Goal: Transaction & Acquisition: Register for event/course

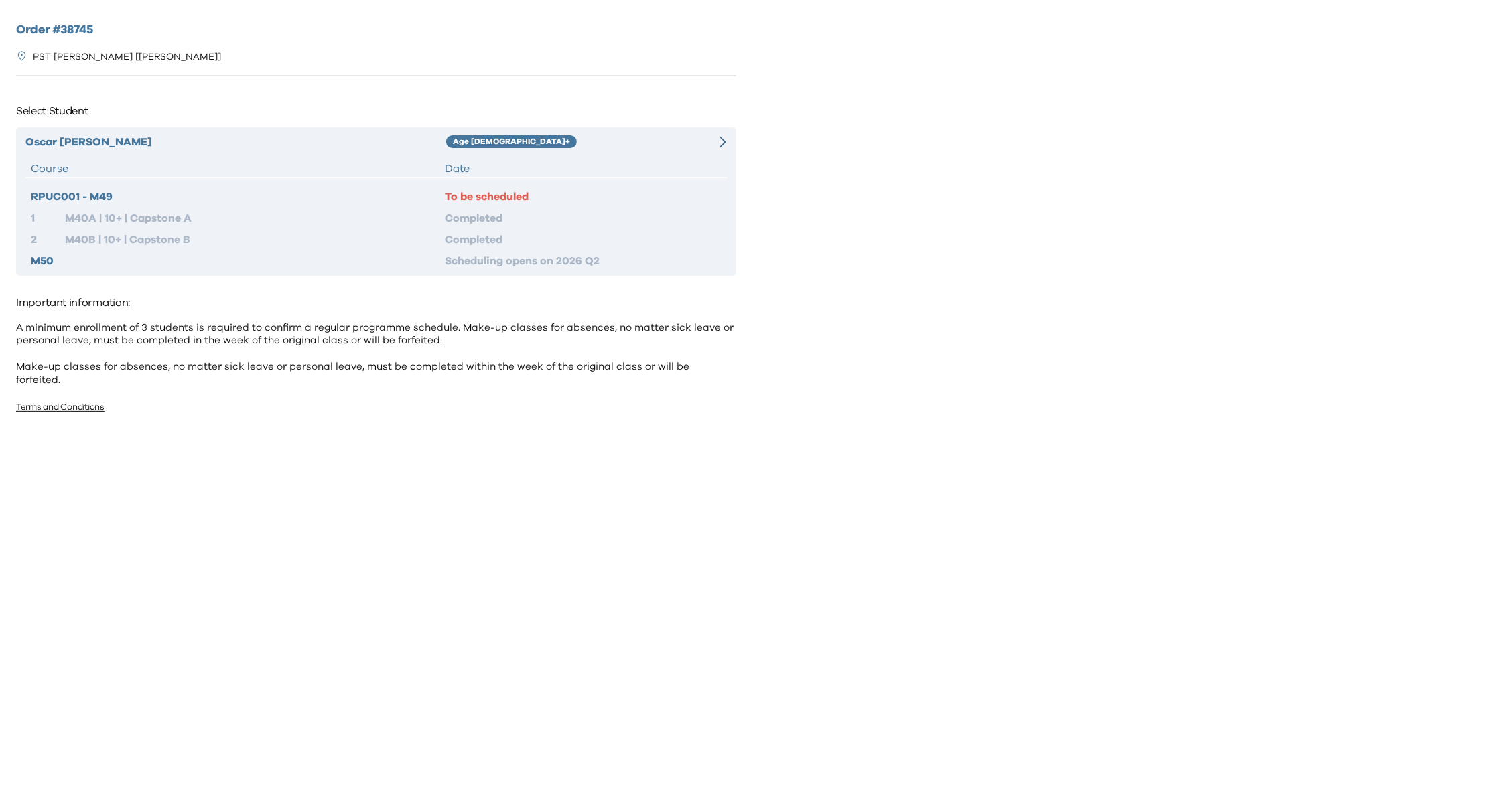
click at [617, 163] on div "Date" at bounding box center [583, 169] width 276 height 16
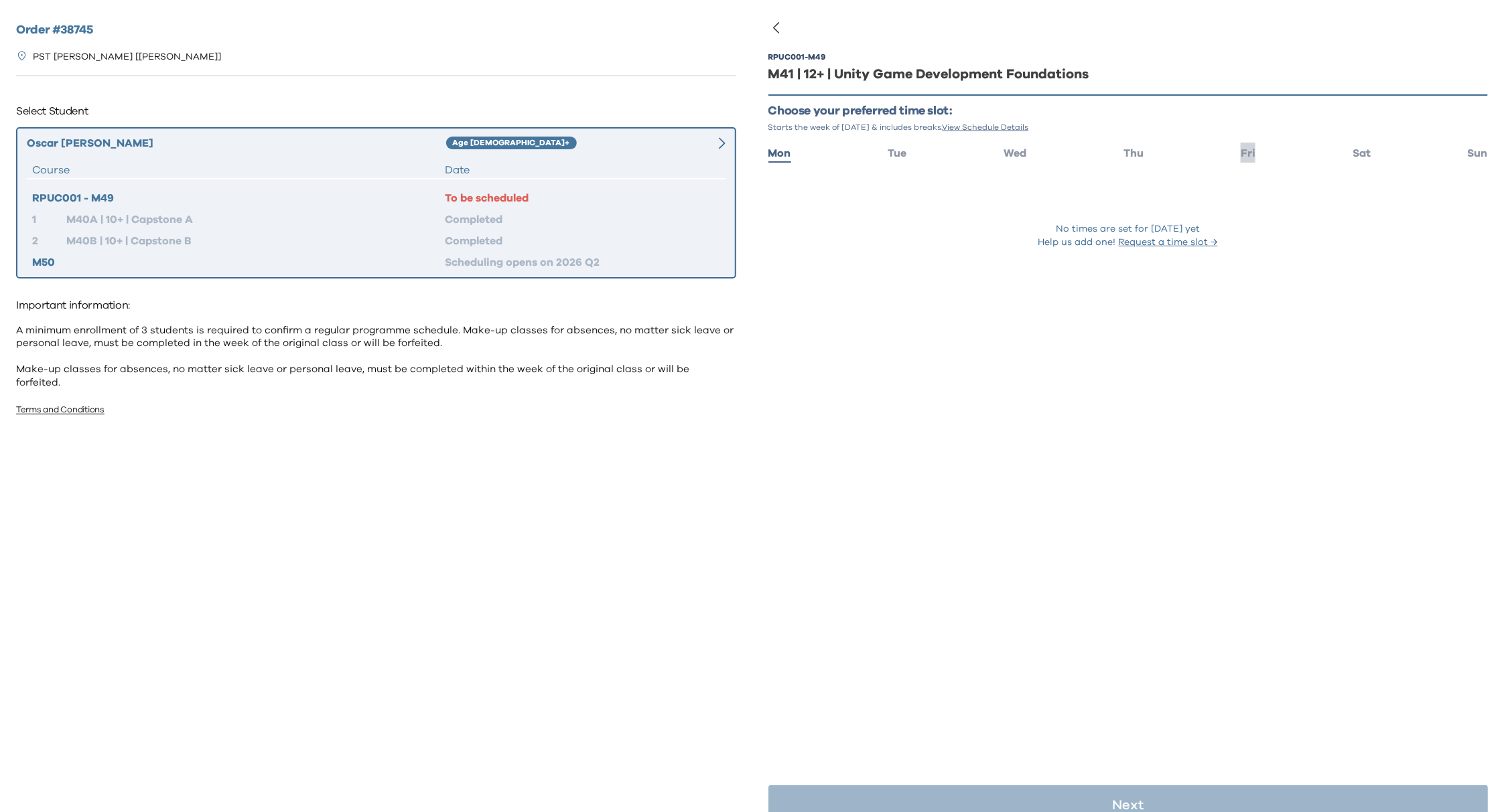
click at [1240, 152] on span "Fri" at bounding box center [1247, 153] width 15 height 11
click at [1352, 152] on span "Sat" at bounding box center [1361, 153] width 18 height 11
click at [1246, 152] on ul "Mon Tue Wed Thu Fri Sat Sun" at bounding box center [1128, 152] width 720 height 19
click at [1467, 153] on span "Sun" at bounding box center [1478, 153] width 20 height 11
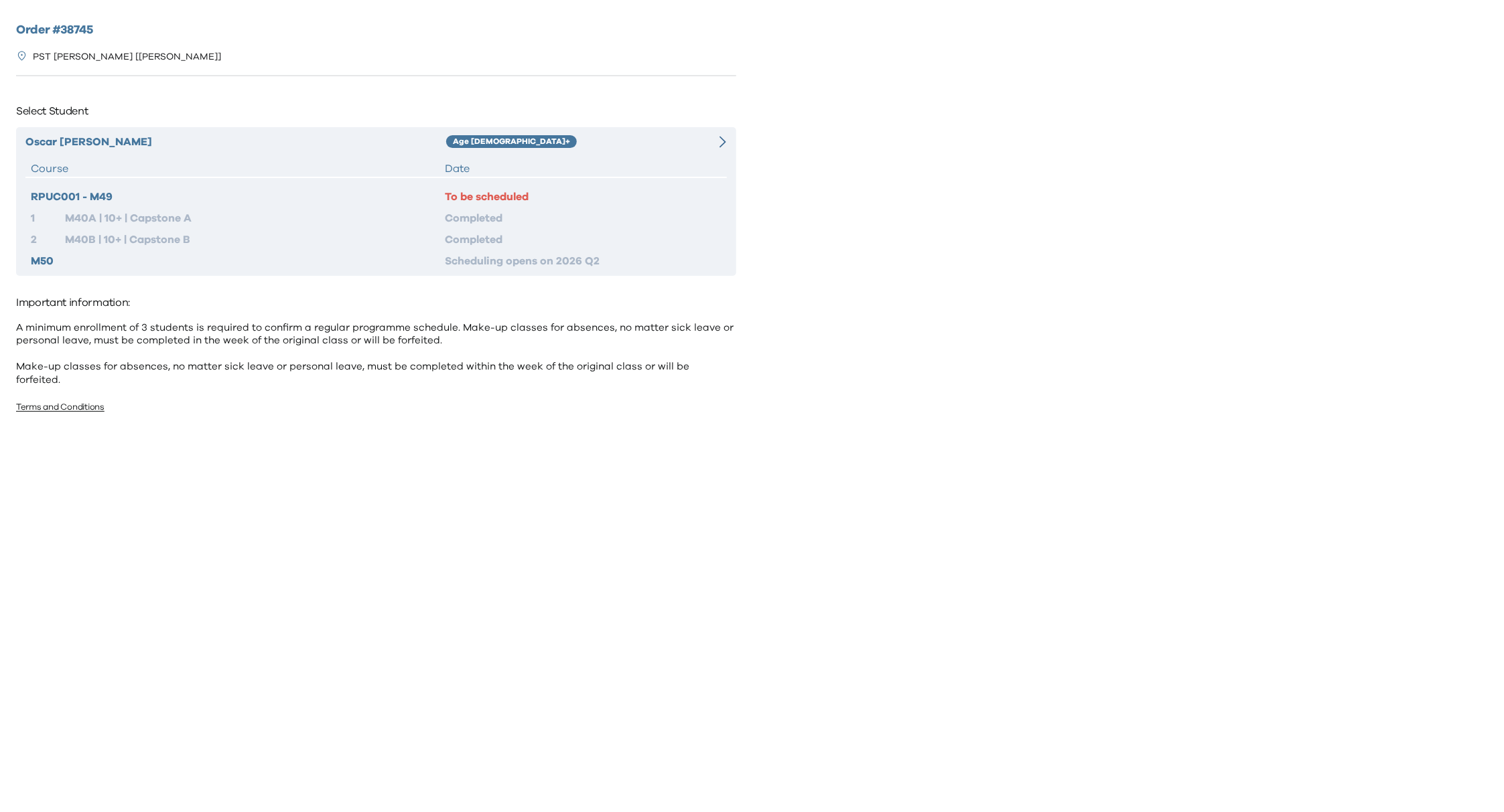
click at [546, 158] on div "Oscar Ng Age 10+ Course Date RPUC001 - M49 To be scheduled 1 M40A | 10+ | Capst…" at bounding box center [377, 201] width 720 height 149
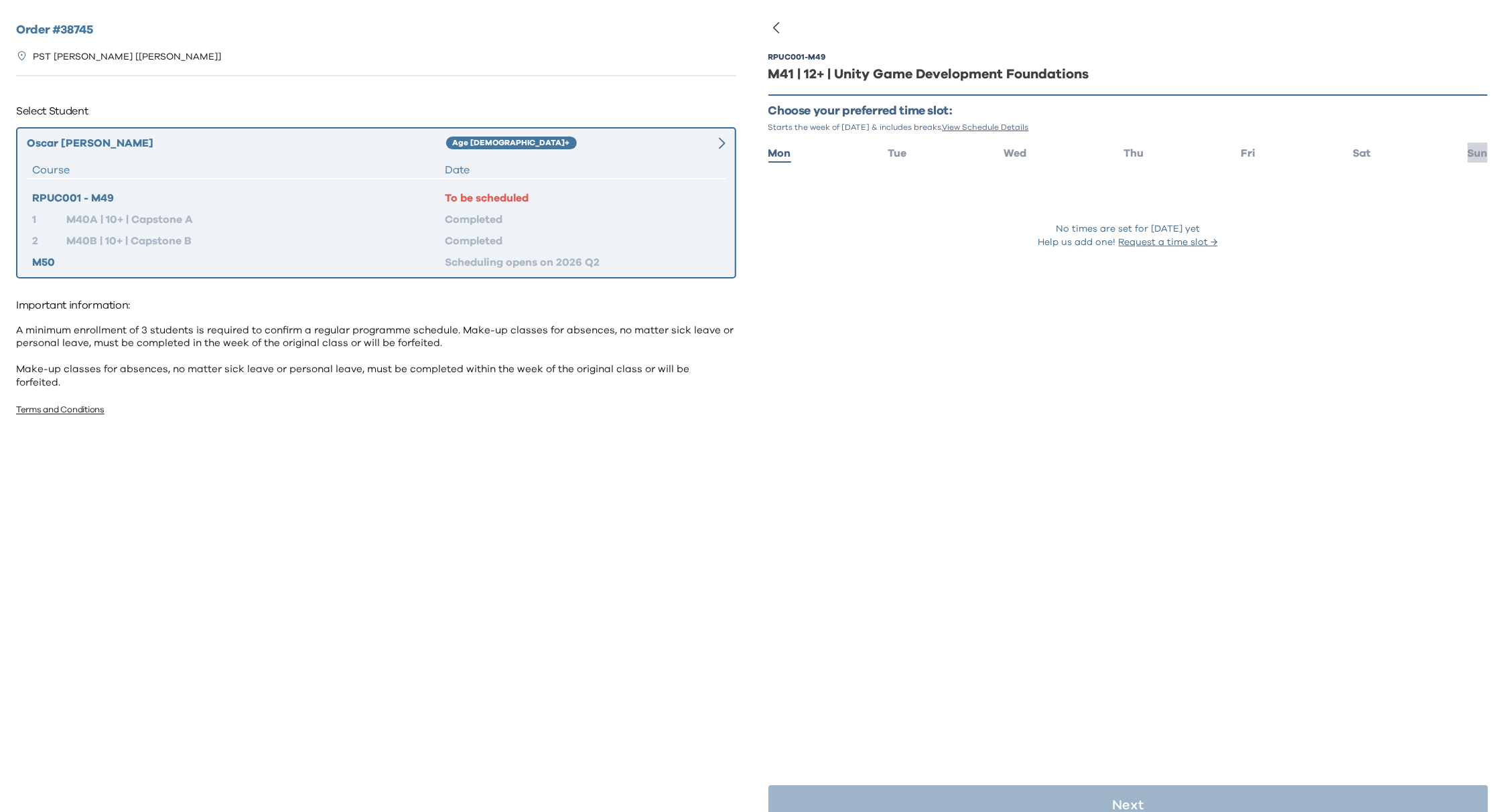
click at [1467, 155] on span "Sun" at bounding box center [1478, 153] width 20 height 11
click at [45, 192] on div "RPUC001 - M49" at bounding box center [238, 198] width 412 height 16
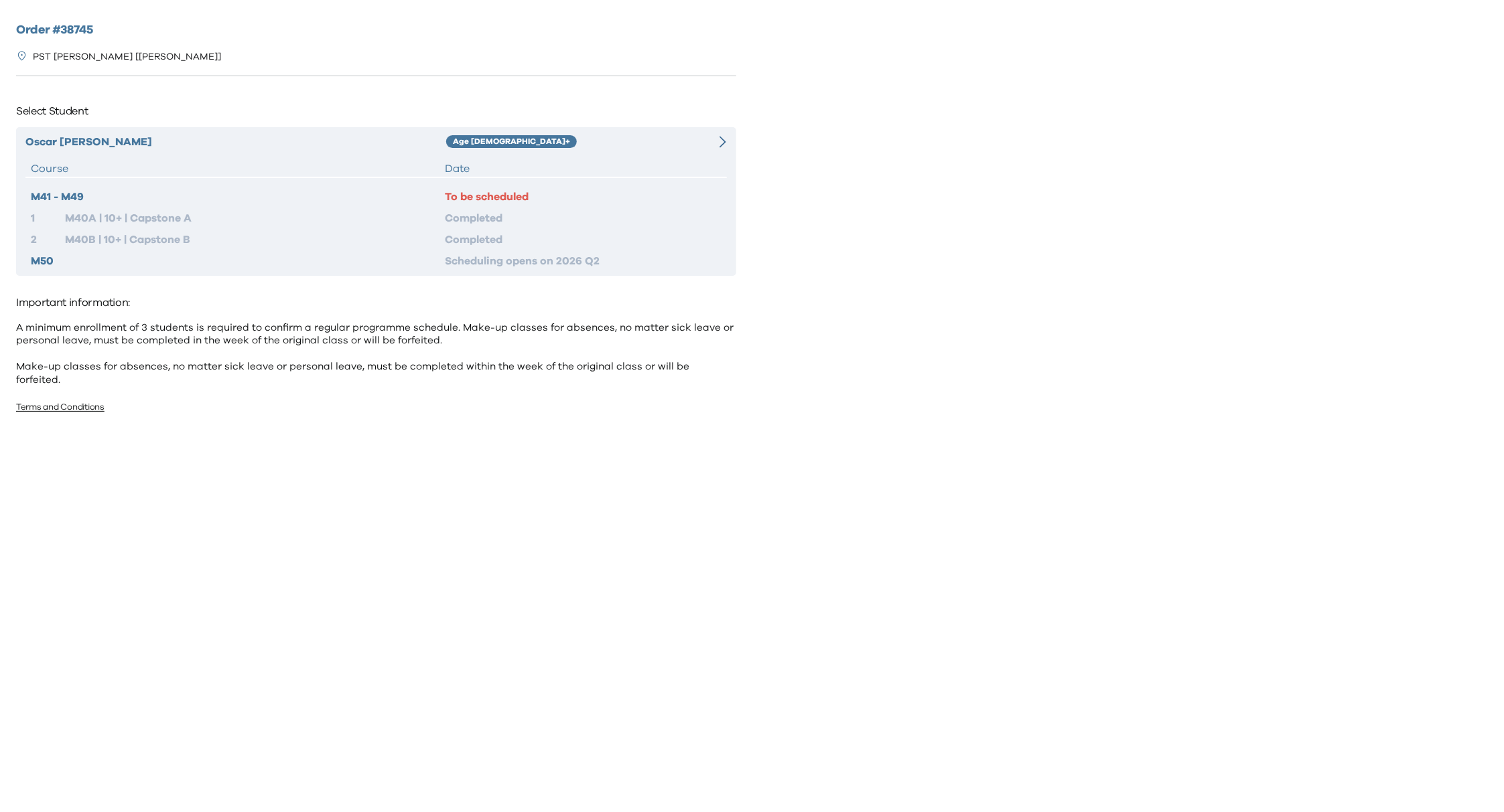
click at [491, 208] on div "M41 - M49 To be scheduled 1 M40A | 10+ | Capstone A Completed 2 M40B | 10+ | Ca…" at bounding box center [376, 229] width 701 height 80
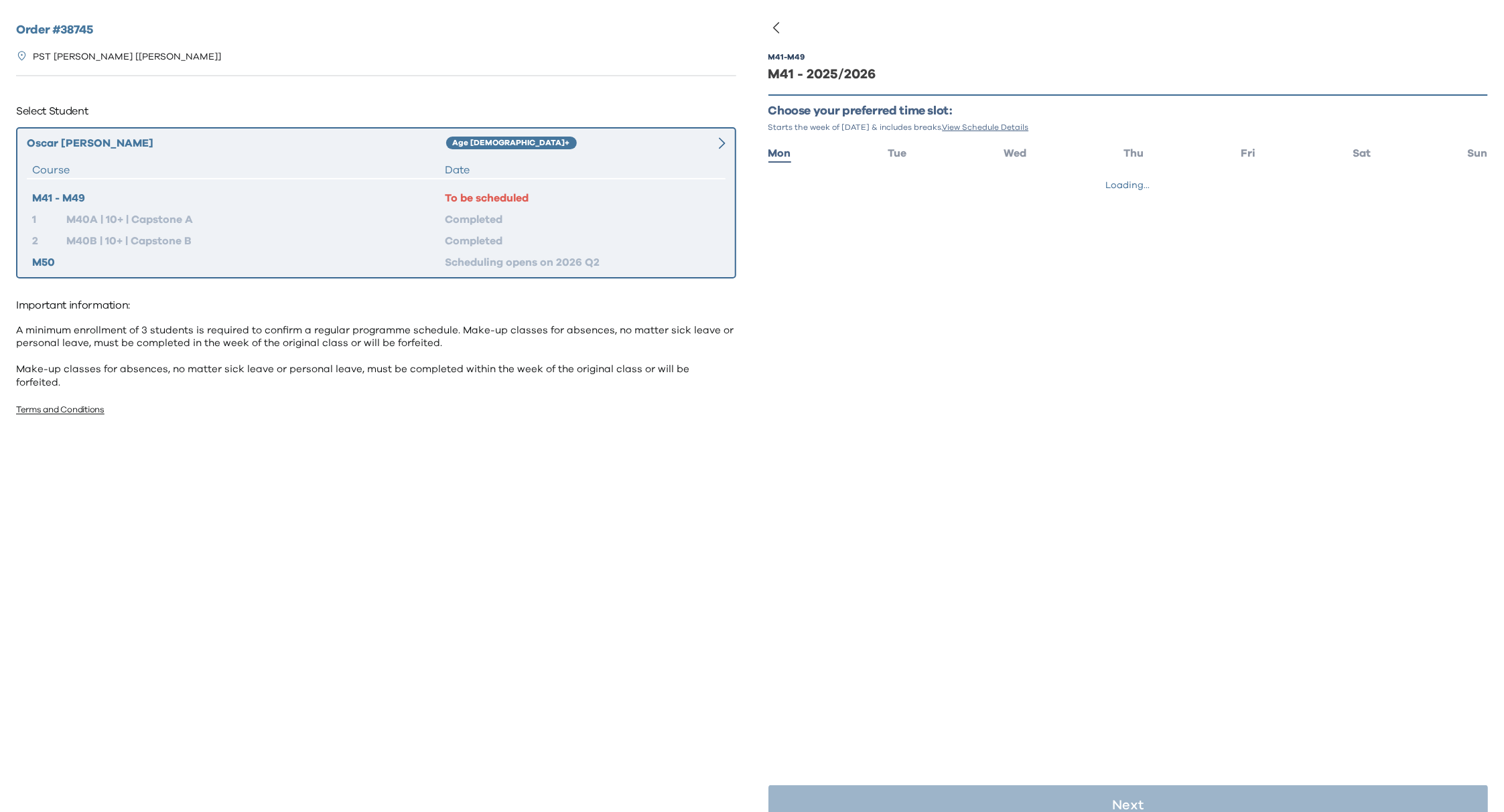
click at [621, 169] on div "Date" at bounding box center [583, 170] width 275 height 16
click at [1467, 149] on span "Sun" at bounding box center [1478, 153] width 20 height 11
click at [1467, 154] on span "Sun" at bounding box center [1478, 153] width 20 height 11
click at [1337, 153] on ul "Mon Tue Wed Thu Fri Sat Sun" at bounding box center [1128, 152] width 720 height 19
click at [1352, 152] on span "Sat" at bounding box center [1361, 153] width 18 height 11
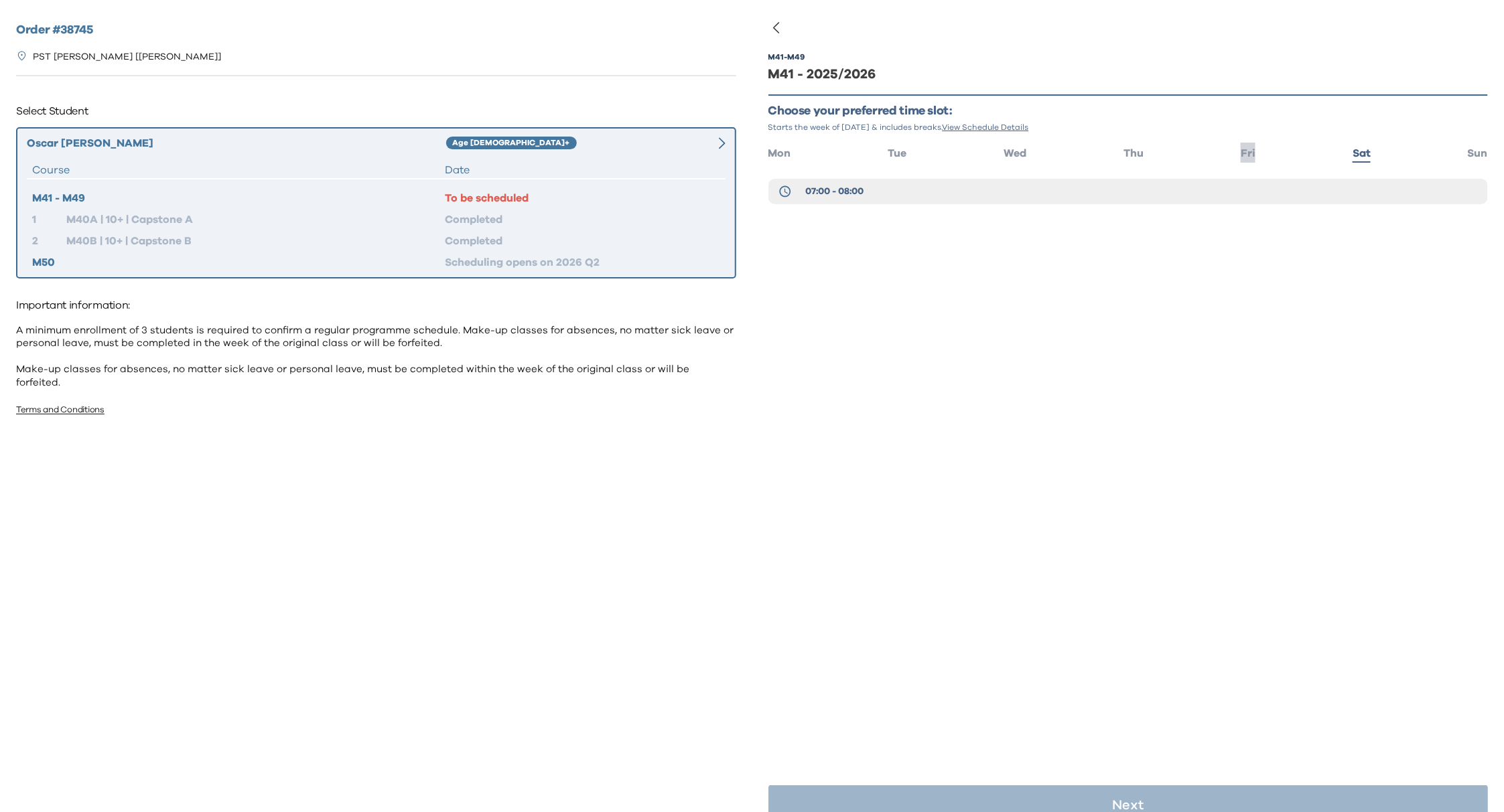
click at [1240, 152] on span "Fri" at bounding box center [1247, 153] width 15 height 11
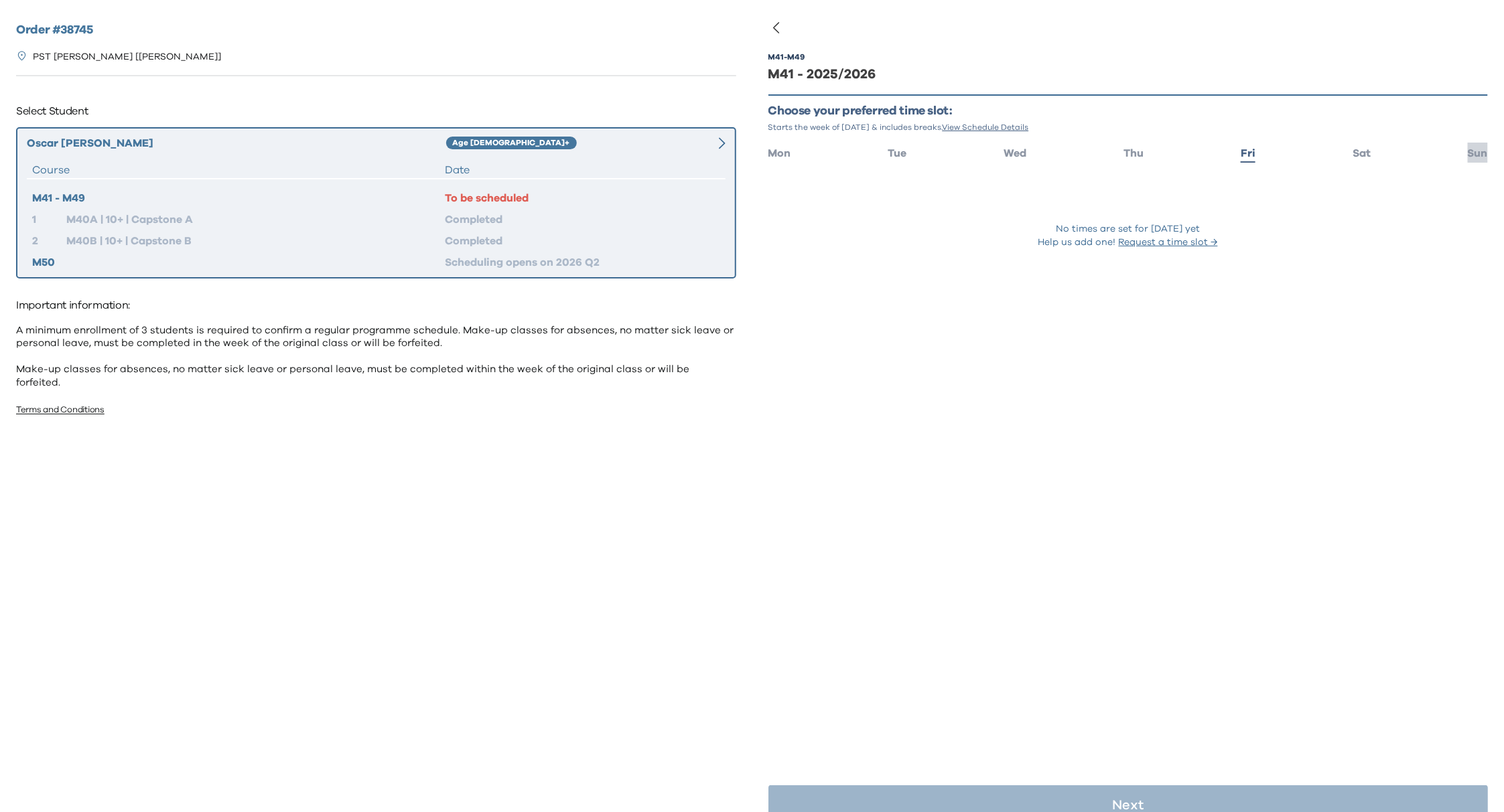
click at [1469, 156] on span "Sun" at bounding box center [1478, 153] width 20 height 11
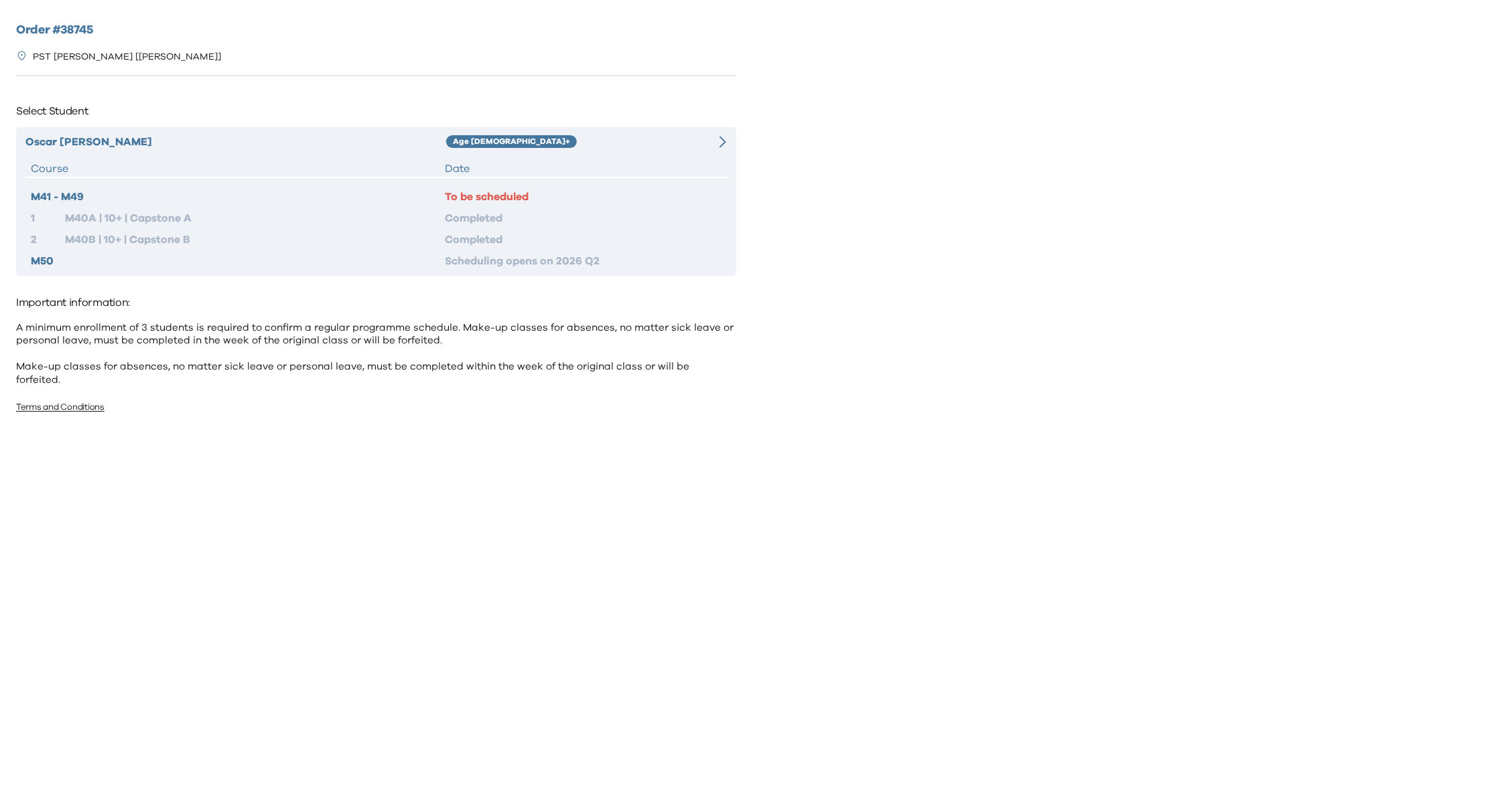
drag, startPoint x: 585, startPoint y: 194, endPoint x: 610, endPoint y: 198, distance: 25.3
click at [586, 194] on div "To be scheduled" at bounding box center [583, 197] width 276 height 16
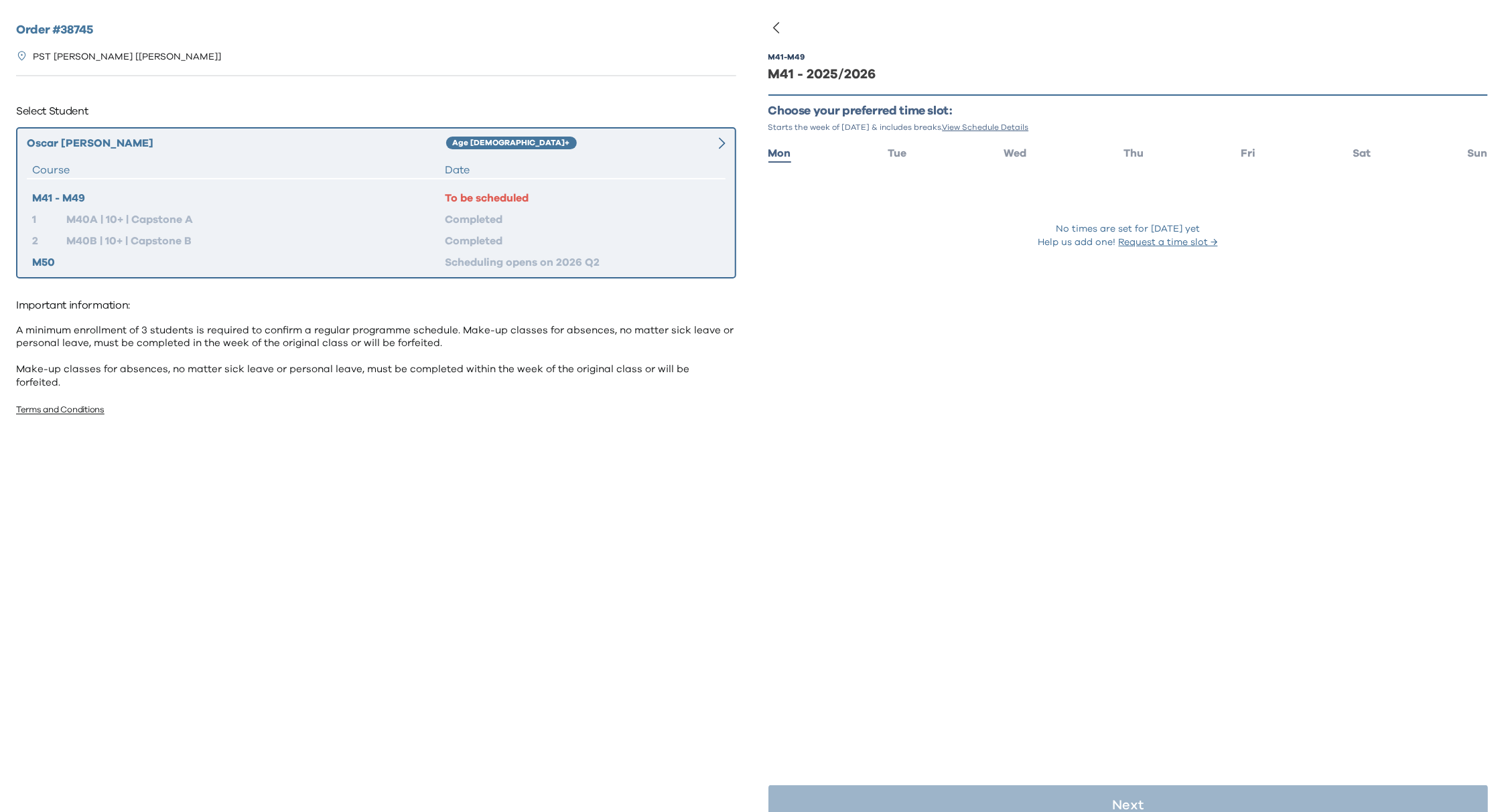
click at [1361, 149] on ul "Mon Tue Wed Thu Fri Sat Sun" at bounding box center [1128, 152] width 720 height 19
click at [1353, 152] on span "Sat" at bounding box center [1361, 153] width 18 height 11
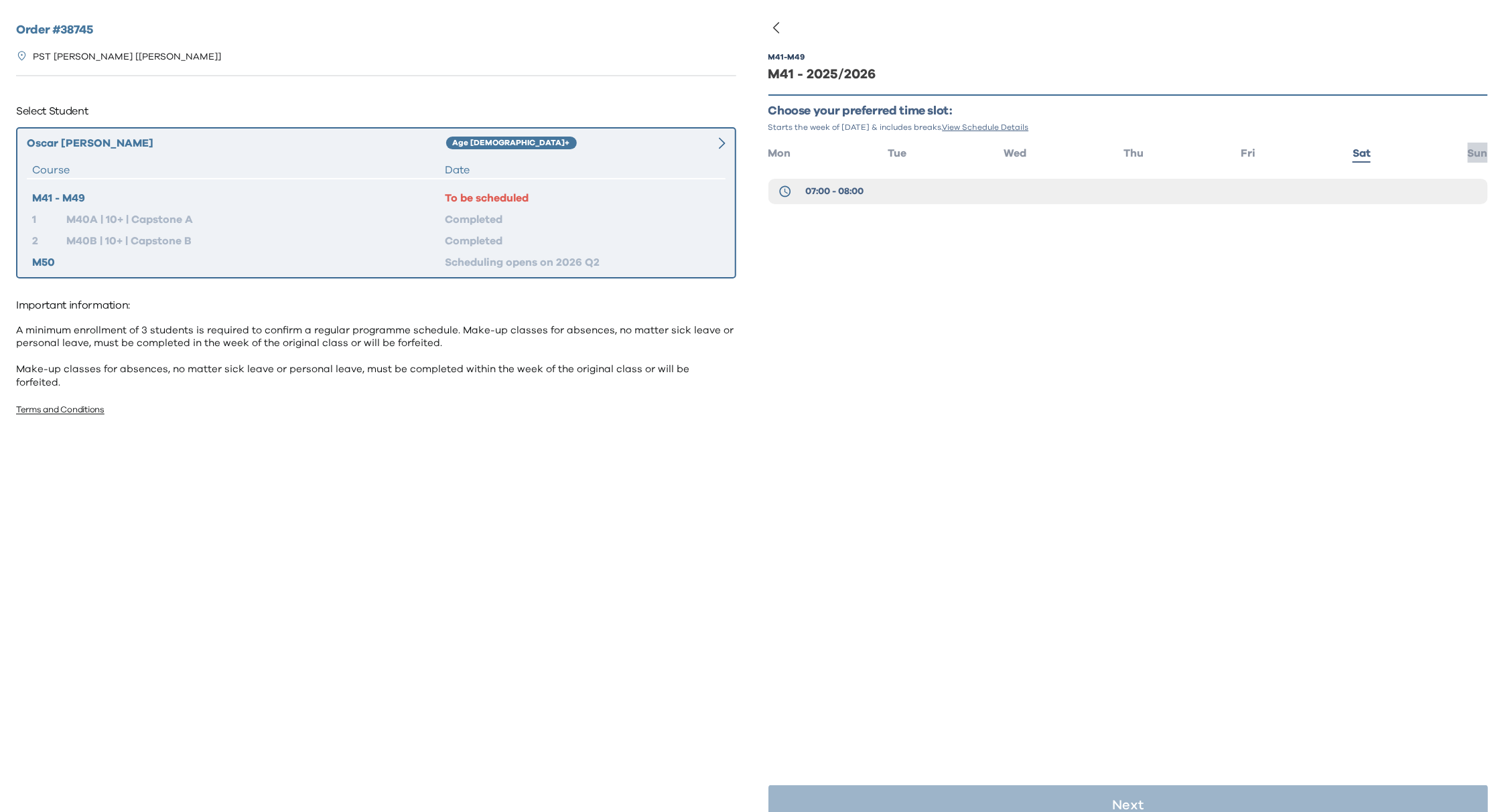
click at [1471, 156] on span "Sun" at bounding box center [1478, 153] width 20 height 11
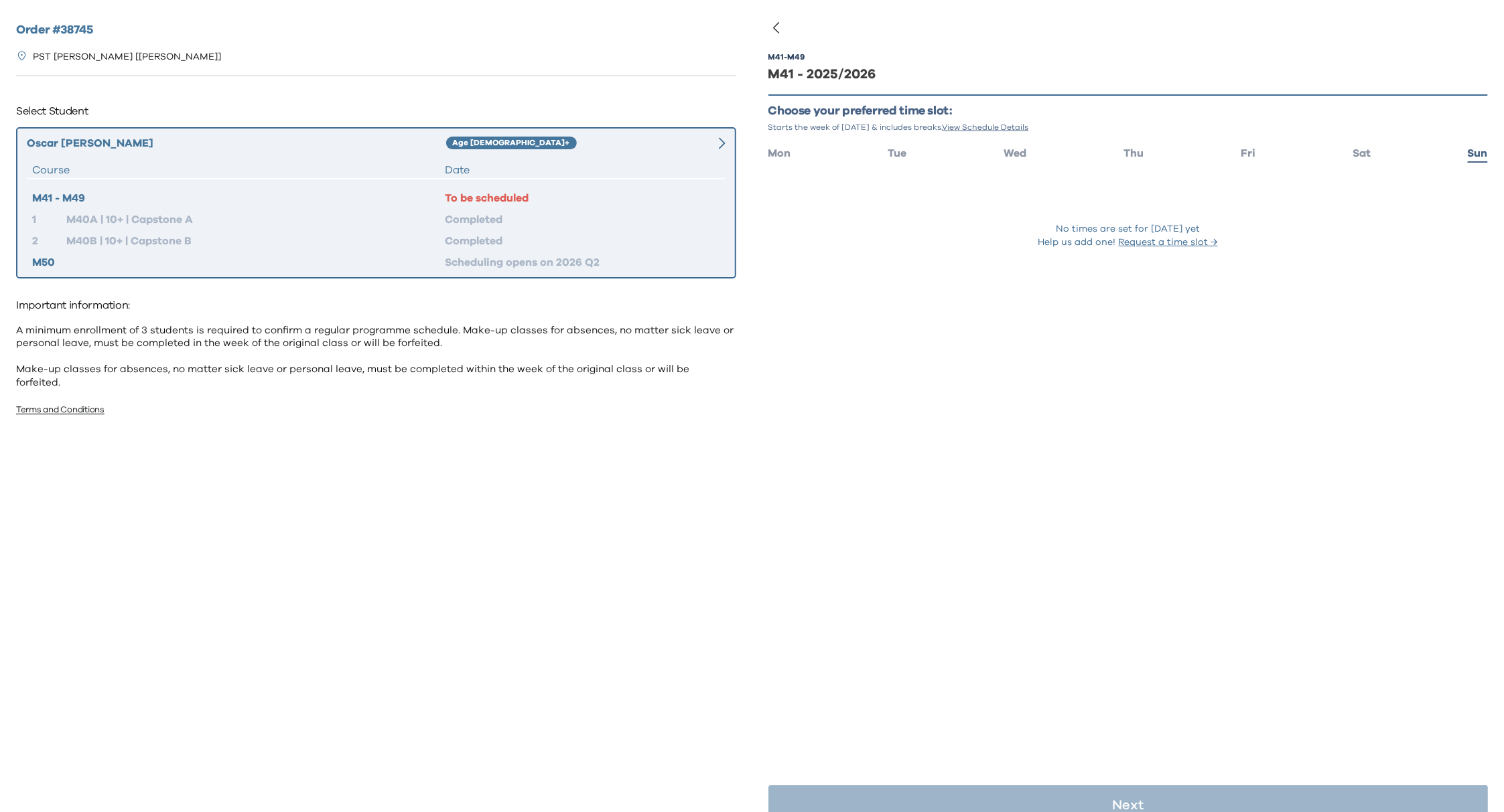
drag, startPoint x: 993, startPoint y: 401, endPoint x: 990, endPoint y: 418, distance: 17.3
click at [993, 401] on div "M41 - M49 M41 - 2025/2026 Choose your preferred time slot: Starts the week of S…" at bounding box center [1128, 432] width 720 height 812
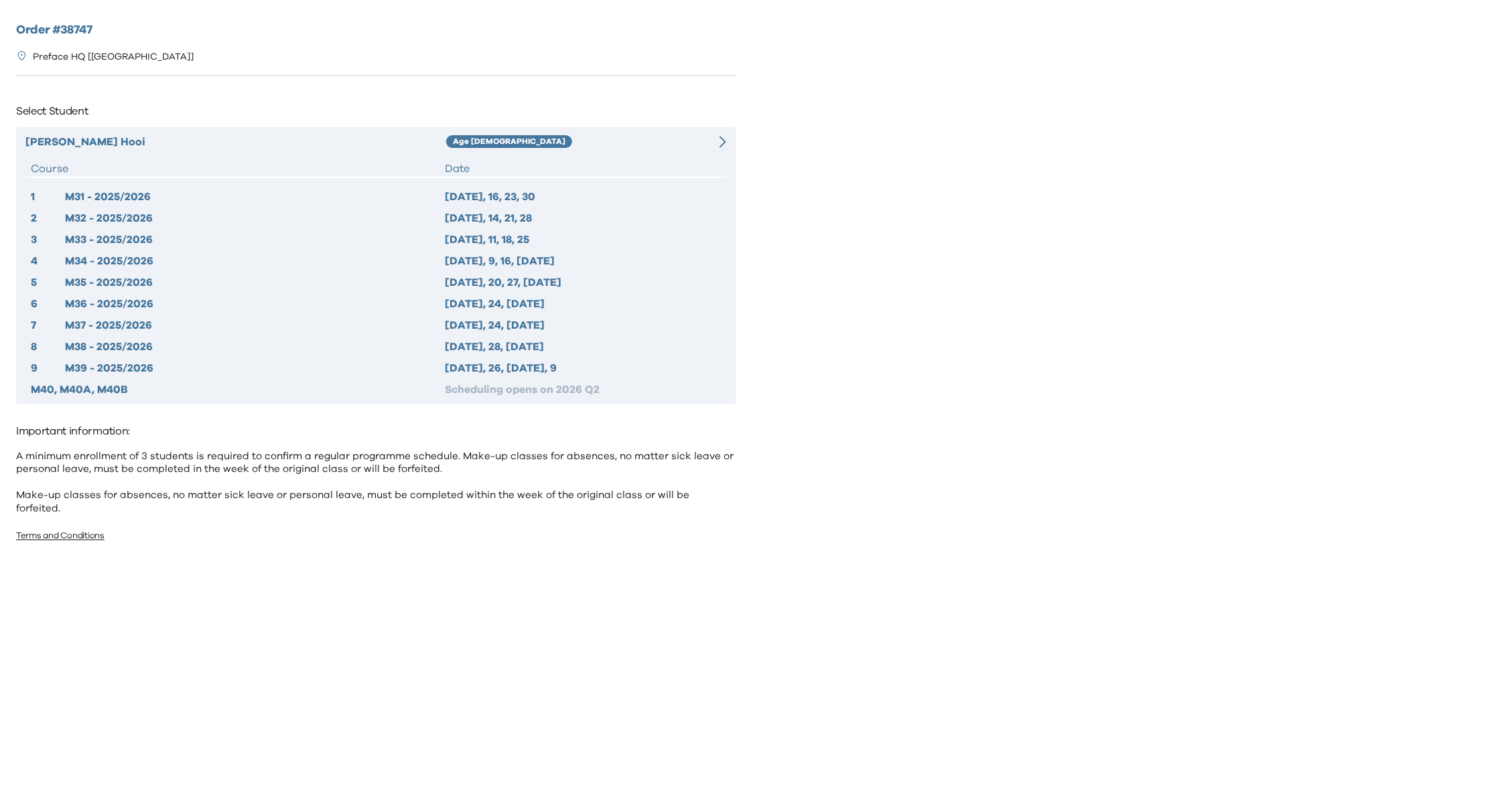
click at [679, 149] on div "Age [DEMOGRAPHIC_DATA]" at bounding box center [568, 142] width 245 height 16
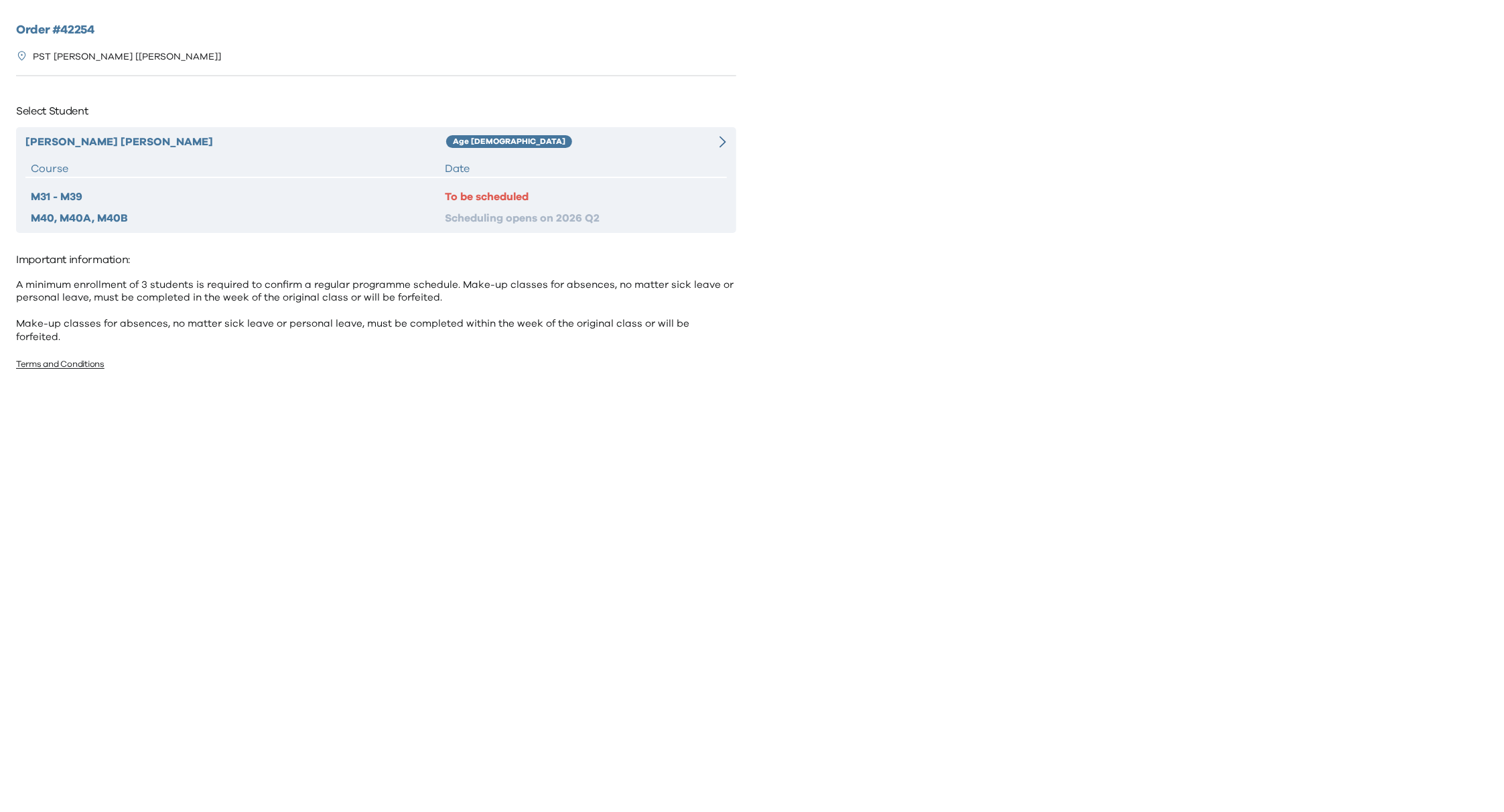
click at [643, 144] on div "Age [DEMOGRAPHIC_DATA]" at bounding box center [568, 142] width 245 height 16
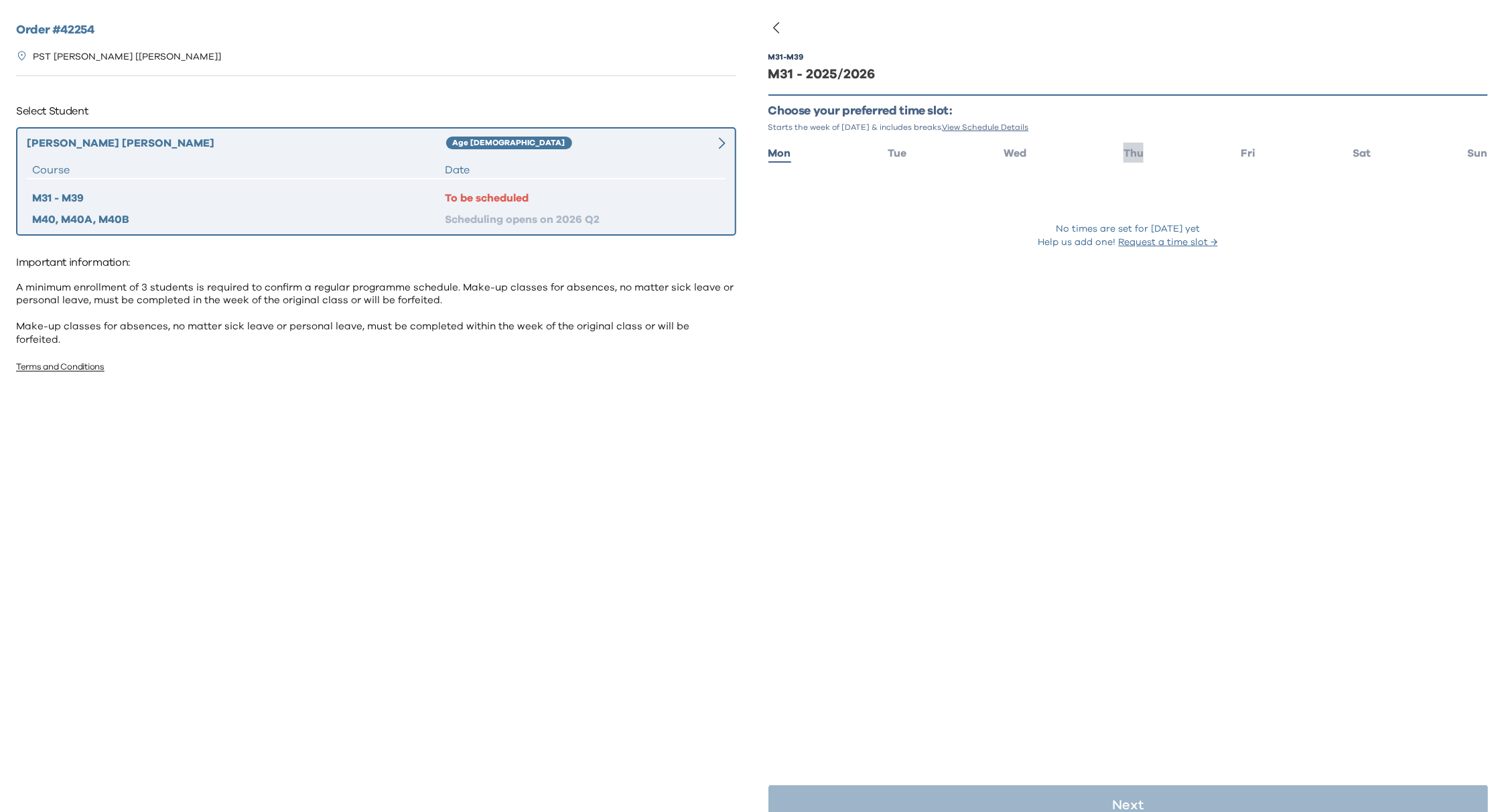
click at [1134, 149] on span "Thu" at bounding box center [1134, 153] width 20 height 11
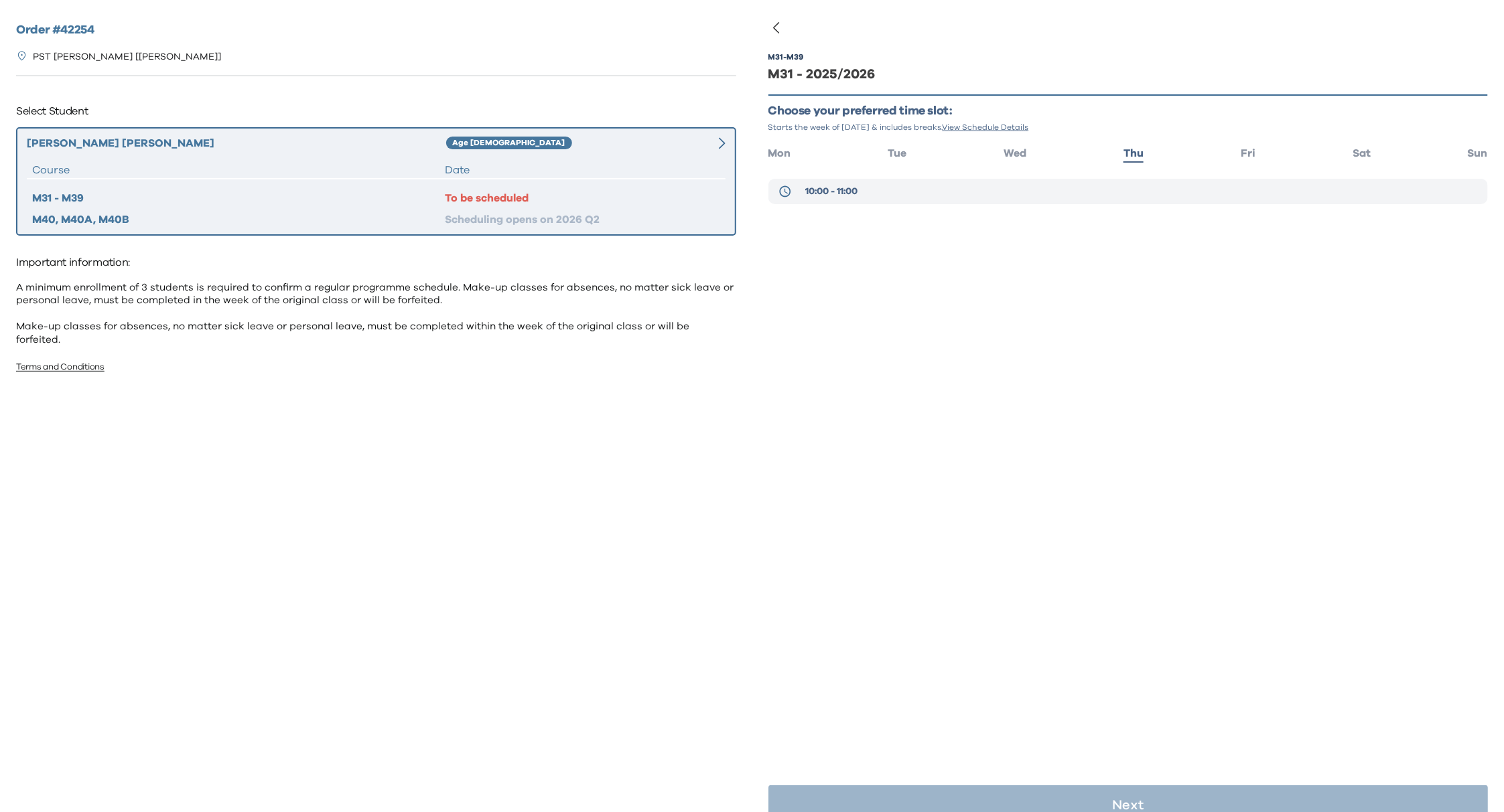
click at [857, 184] on button "10:00 - 11:00" at bounding box center [1128, 191] width 720 height 26
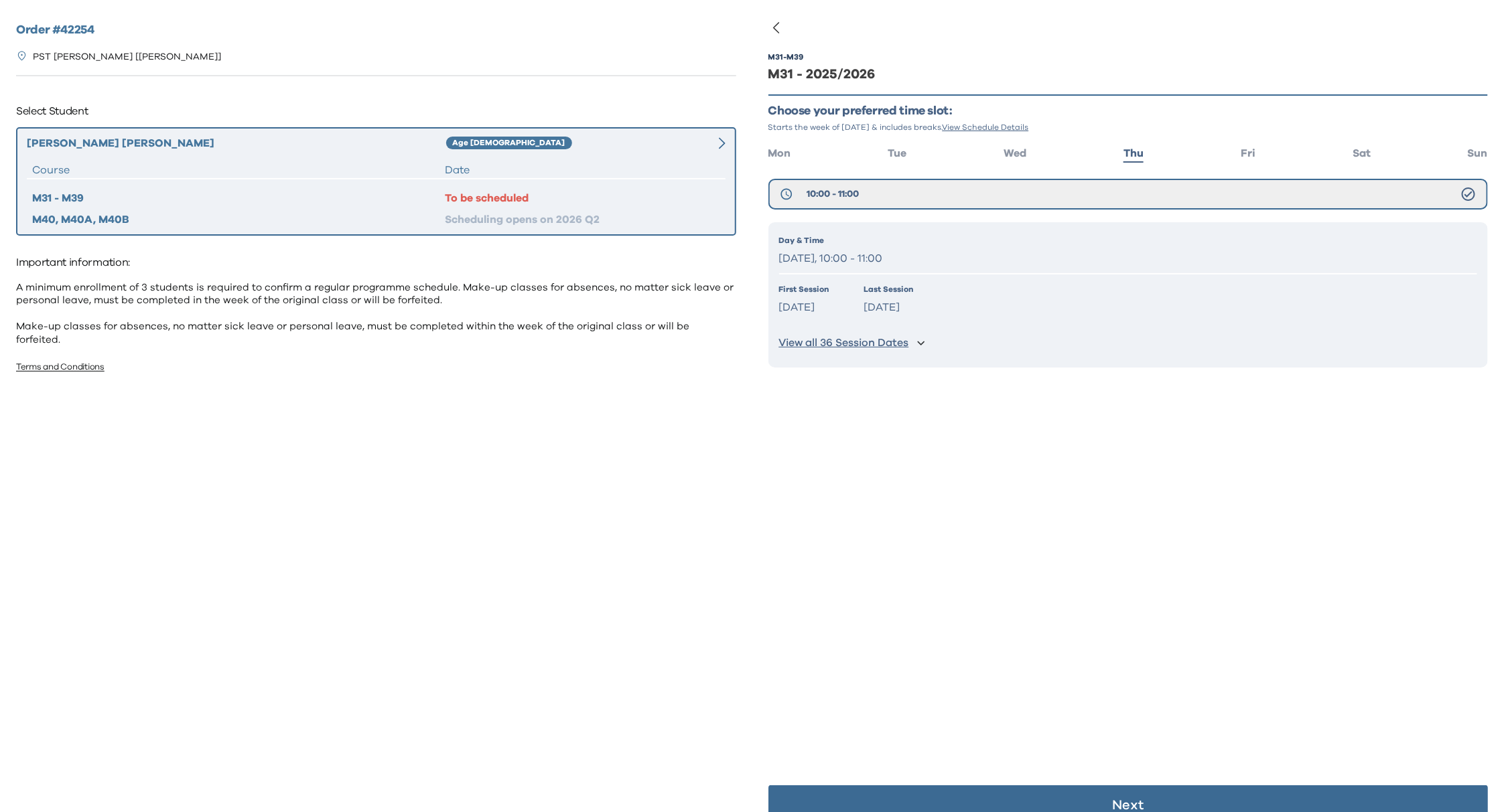
click at [1099, 804] on button "Next" at bounding box center [1128, 806] width 720 height 40
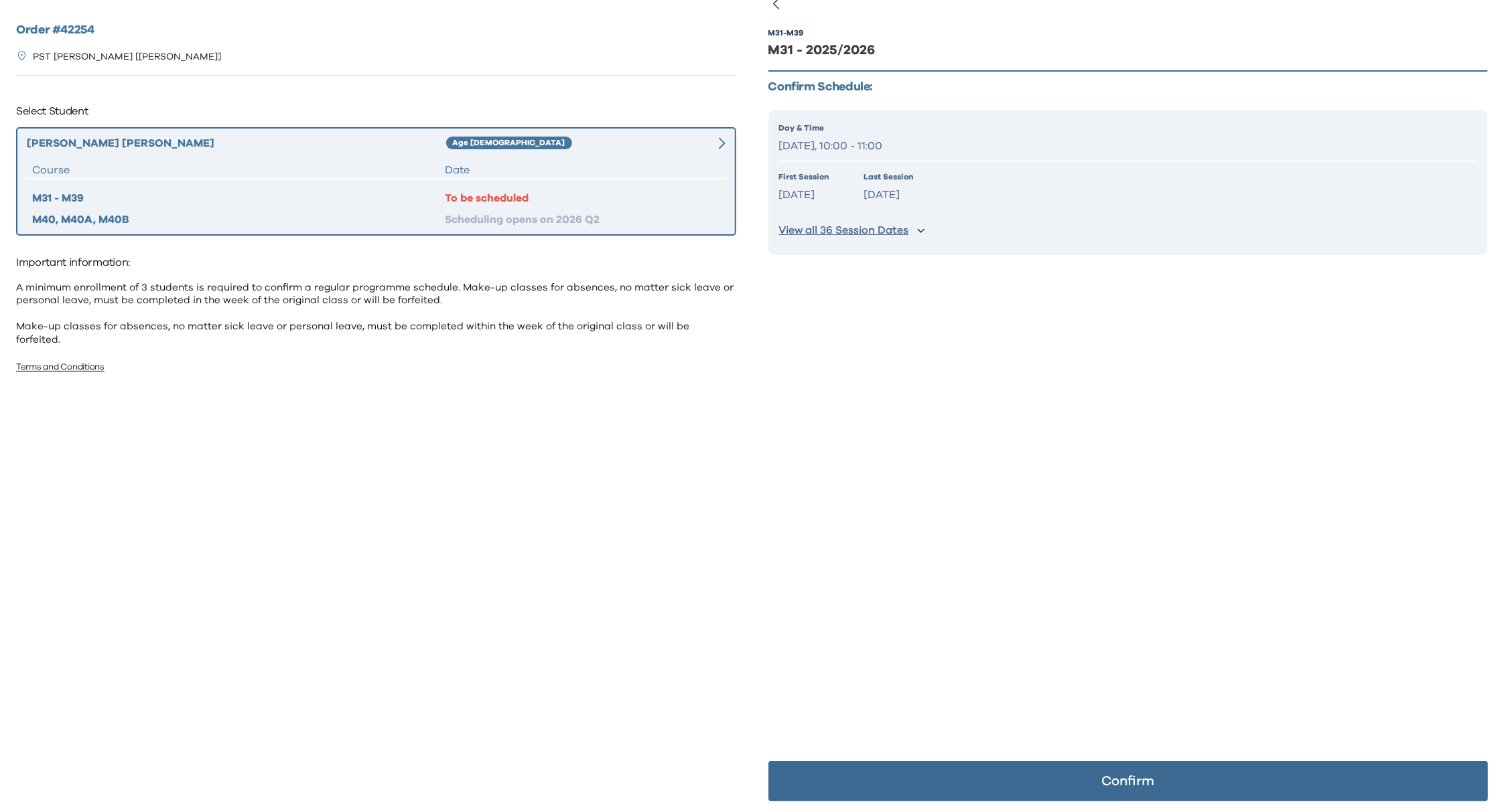
scroll to position [26, 0]
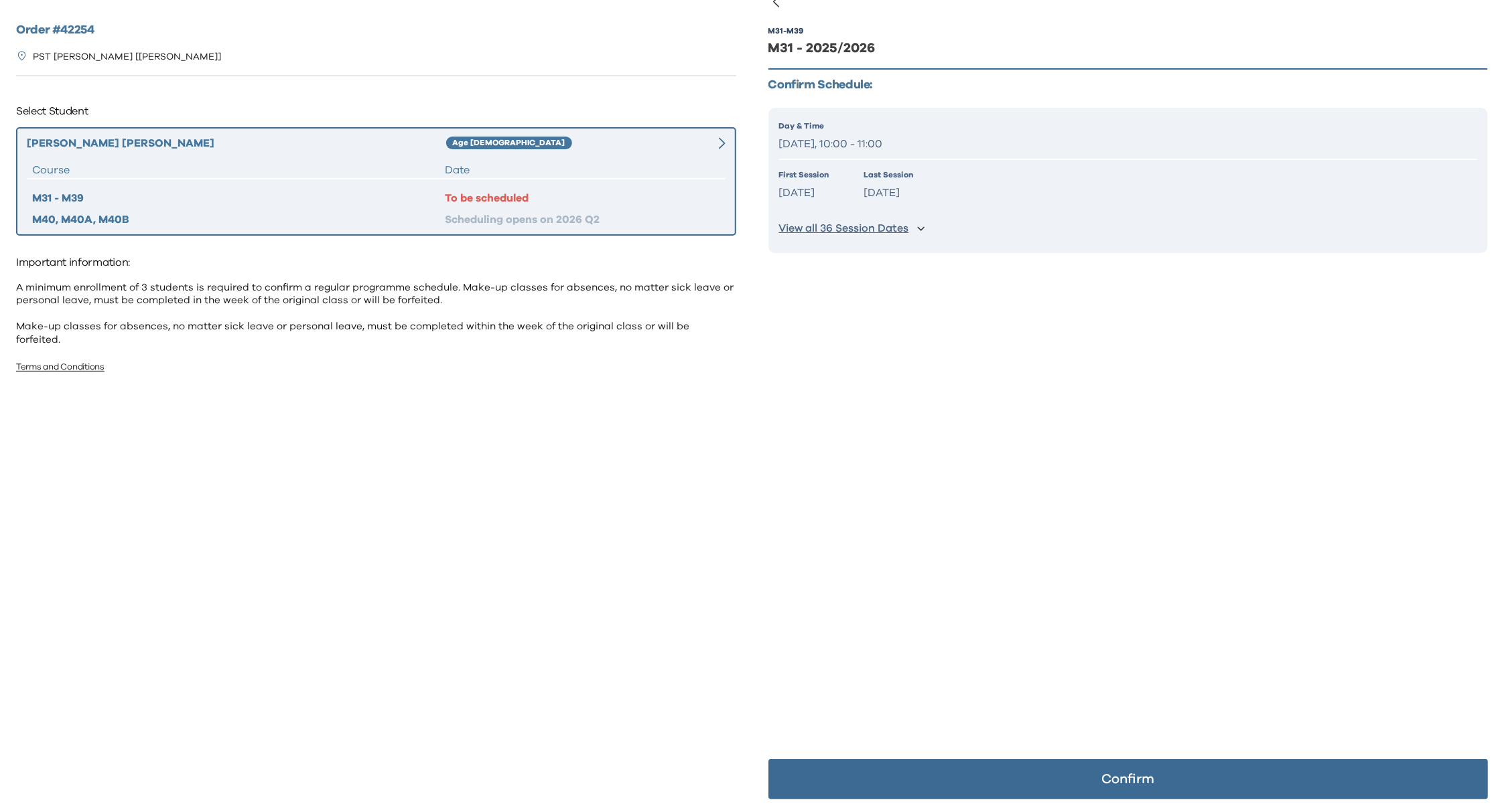
click at [1108, 798] on button "Confirm" at bounding box center [1128, 779] width 720 height 40
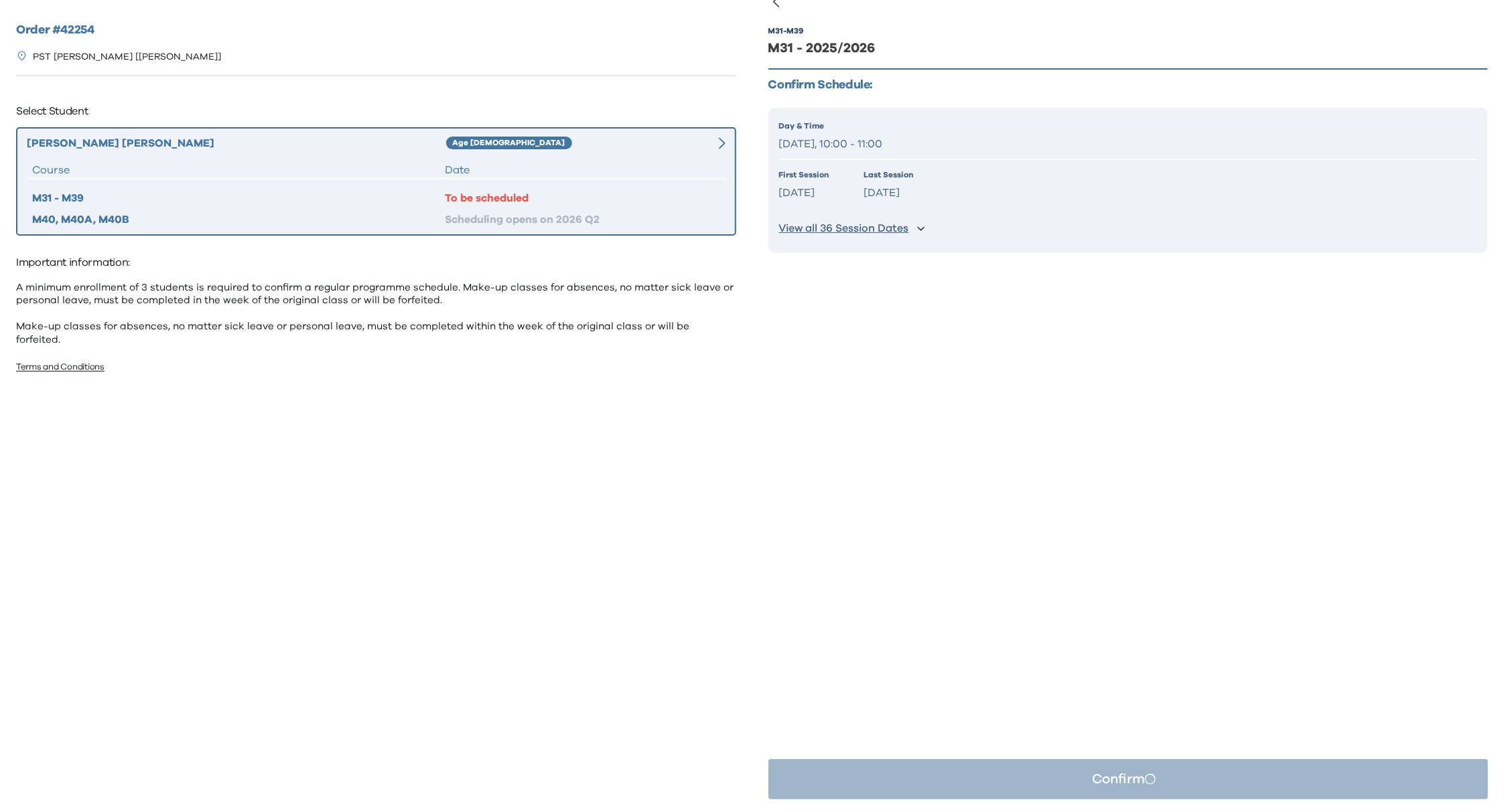
scroll to position [0, 0]
